Goal: Check status: Check status

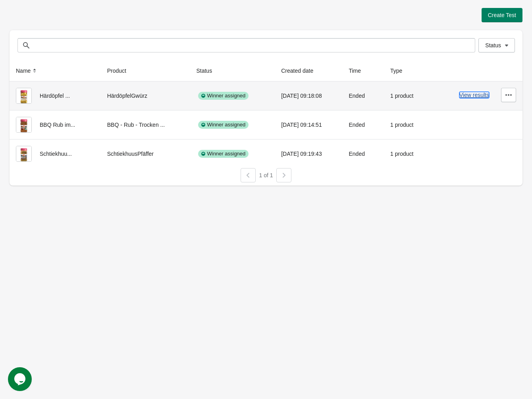
click at [468, 93] on button "View results" at bounding box center [475, 95] width 30 height 6
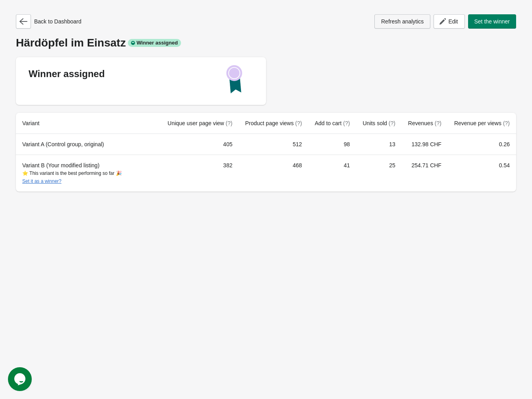
click at [392, 24] on span "Refresh analytics" at bounding box center [402, 21] width 43 height 6
click at [26, 24] on icon "button" at bounding box center [23, 21] width 8 height 8
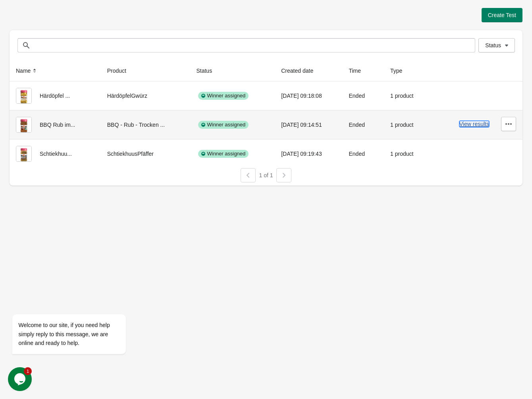
click at [473, 125] on button "View results" at bounding box center [475, 124] width 30 height 6
